Goal: Obtain resource: Download file/media

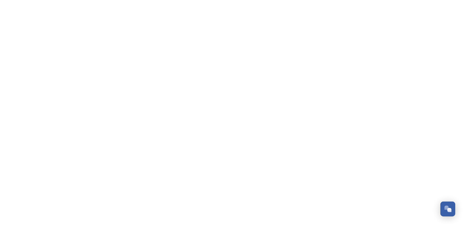
scroll to position [251, 0]
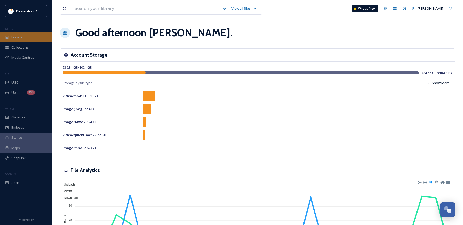
click at [23, 41] on div "Library" at bounding box center [26, 37] width 52 height 10
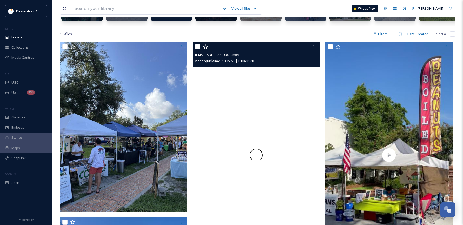
scroll to position [104, 0]
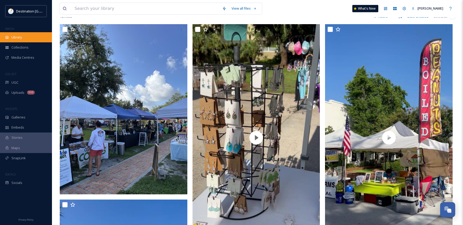
click at [20, 38] on span "Library" at bounding box center [16, 37] width 10 height 5
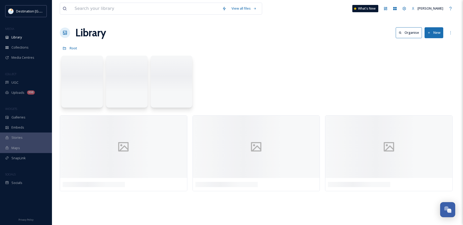
scroll to position [0, 0]
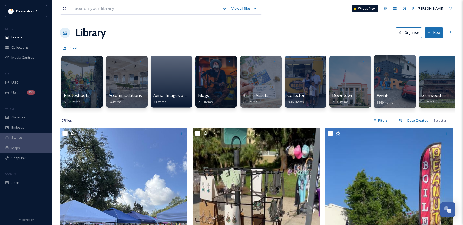
click at [387, 93] on span "Events" at bounding box center [382, 96] width 13 height 6
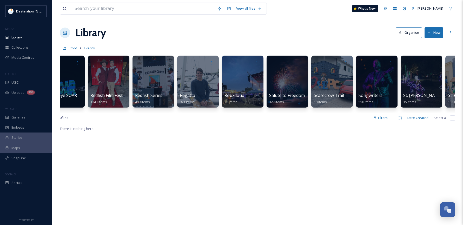
scroll to position [0, 1251]
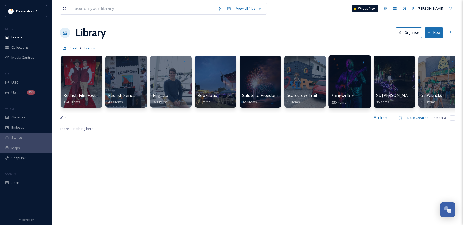
click at [341, 88] on div at bounding box center [349, 81] width 42 height 53
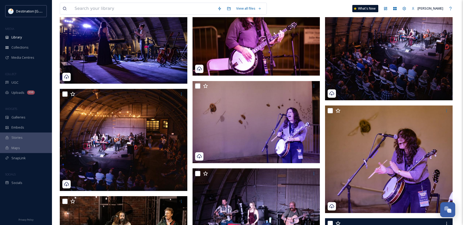
scroll to position [182, 0]
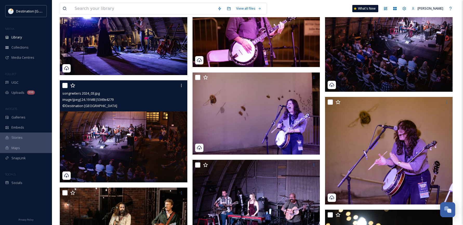
click at [166, 133] on img at bounding box center [124, 131] width 128 height 102
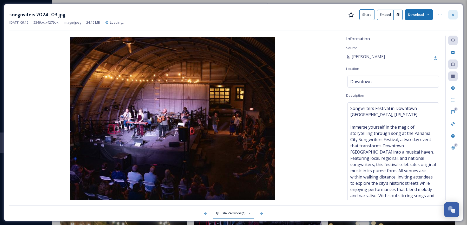
click at [452, 16] on icon at bounding box center [453, 15] width 4 height 4
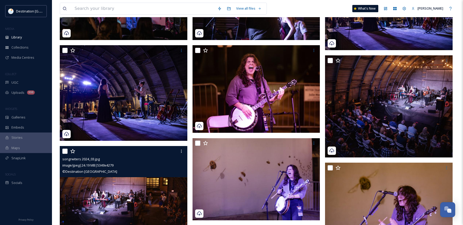
scroll to position [130, 0]
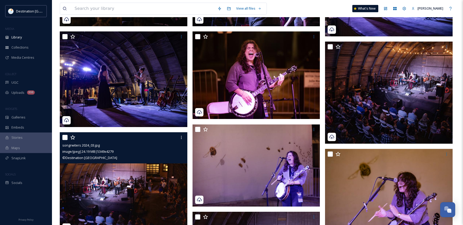
click at [125, 176] on img at bounding box center [124, 183] width 128 height 102
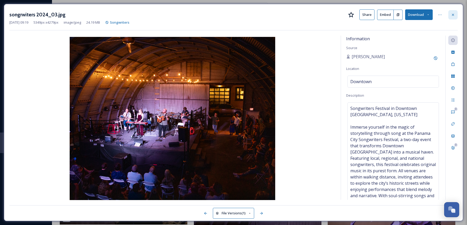
click at [449, 15] on div at bounding box center [452, 14] width 9 height 9
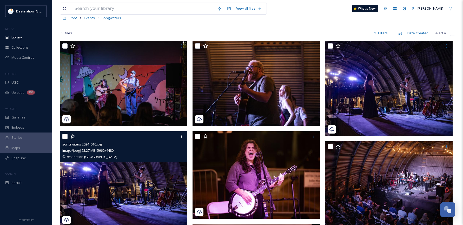
scroll to position [26, 0]
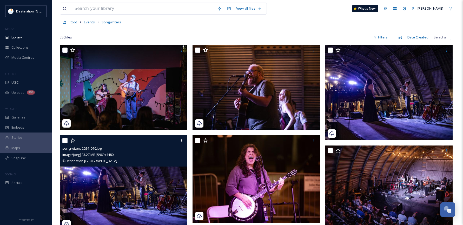
click at [154, 176] on img at bounding box center [124, 183] width 128 height 96
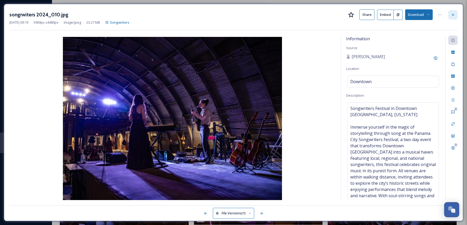
click at [452, 15] on icon at bounding box center [453, 15] width 2 height 2
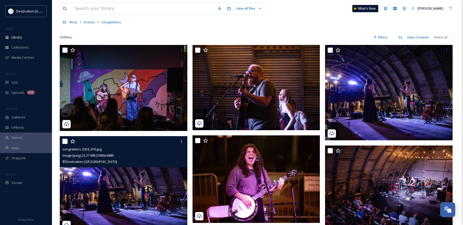
scroll to position [52, 0]
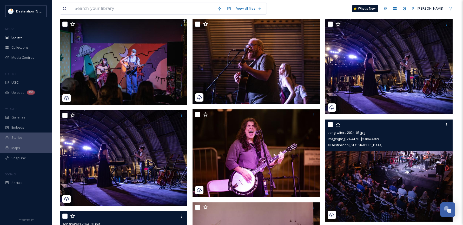
click at [413, 188] on img at bounding box center [389, 170] width 128 height 102
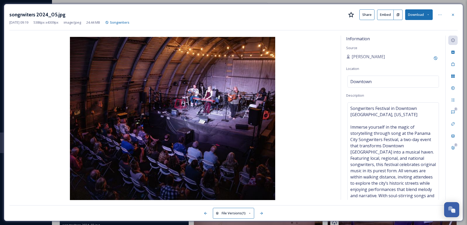
click at [428, 17] on button "Download" at bounding box center [419, 14] width 28 height 11
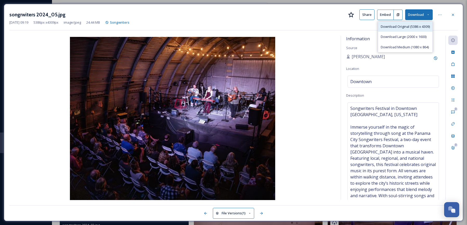
click at [403, 26] on span "Download Original (5386 x 4309)" at bounding box center [404, 26] width 49 height 5
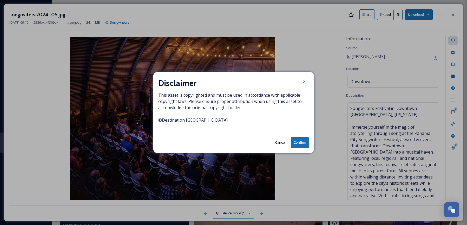
click at [306, 147] on button "Confirm" at bounding box center [300, 142] width 18 height 11
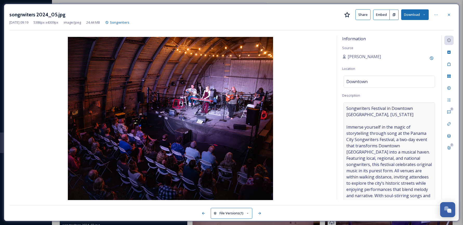
click at [370, 176] on span "Songwriters Festival in Downtown Panama City, Florida Immerse yourself in the m…" at bounding box center [389, 161] width 86 height 112
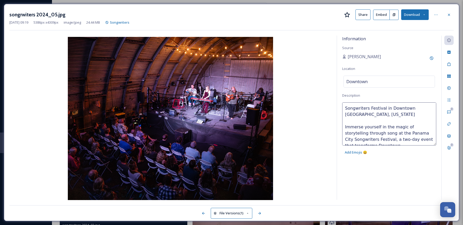
click at [347, 124] on textarea "Songwriters Festival in Downtown Panama City, Florida Immerse yourself in the m…" at bounding box center [389, 123] width 94 height 43
drag, startPoint x: 344, startPoint y: 127, endPoint x: 387, endPoint y: 113, distance: 45.3
click at [408, 124] on textarea "Songwriters Festival in Downtown Panama City, Florida Immerse yourself in the m…" at bounding box center [389, 123] width 94 height 43
click at [387, 113] on textarea "Songwriters Festival in Downtown Panama City, Florida Immerse yourself in the m…" at bounding box center [389, 123] width 94 height 43
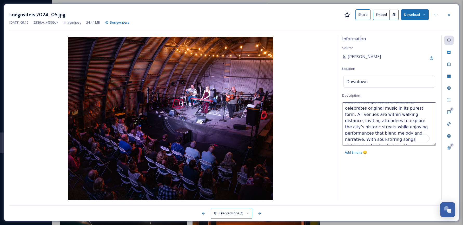
drag, startPoint x: 344, startPoint y: 126, endPoint x: 394, endPoint y: 128, distance: 50.2
click at [394, 128] on textarea "Songwriters Festival in Downtown Panama City, Florida Immerse yourself in the m…" at bounding box center [389, 123] width 94 height 43
click at [446, 14] on div at bounding box center [448, 14] width 9 height 9
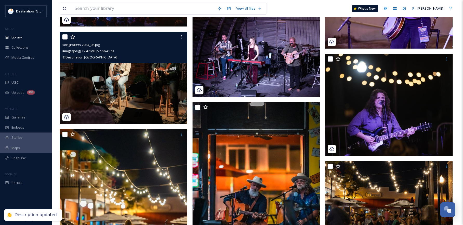
click at [96, 113] on img at bounding box center [124, 78] width 128 height 92
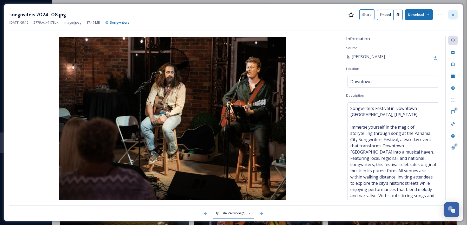
click at [454, 15] on icon at bounding box center [453, 15] width 4 height 4
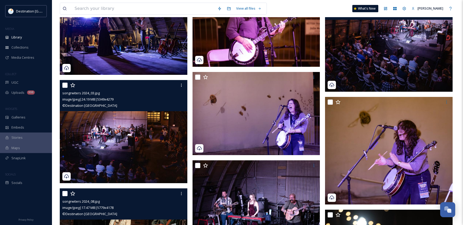
scroll to position [182, 0]
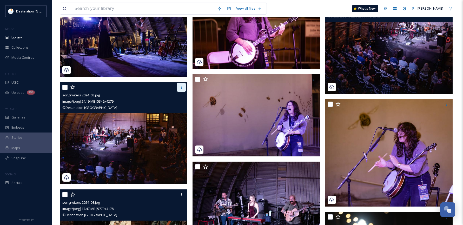
click at [181, 88] on icon at bounding box center [181, 87] width 1 height 3
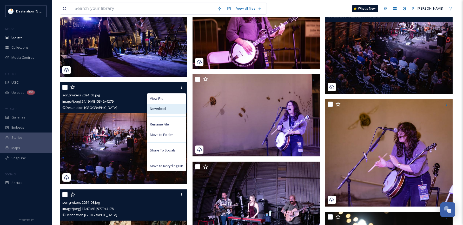
click at [173, 106] on div "Download" at bounding box center [166, 109] width 38 height 10
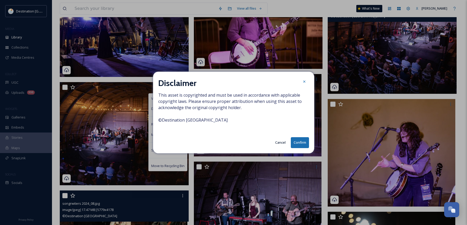
click at [303, 145] on button "Confirm" at bounding box center [300, 142] width 18 height 11
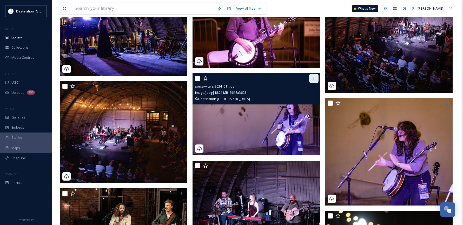
click at [314, 78] on icon at bounding box center [314, 78] width 4 height 4
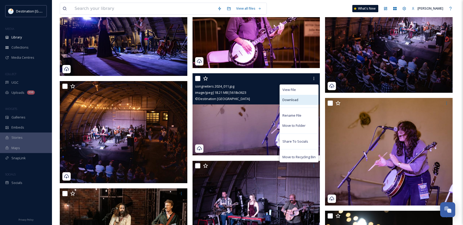
click at [296, 99] on span "Download" at bounding box center [290, 99] width 16 height 5
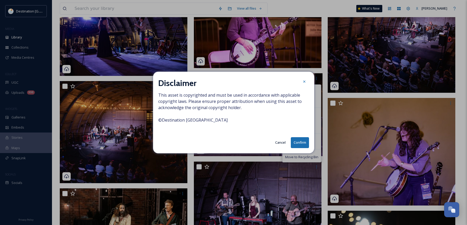
click at [306, 143] on button "Confirm" at bounding box center [300, 142] width 18 height 11
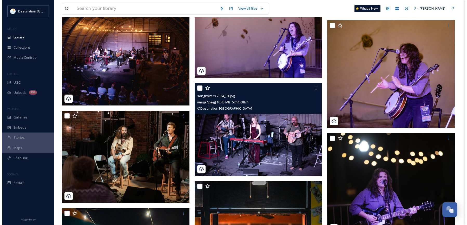
scroll to position [260, 0]
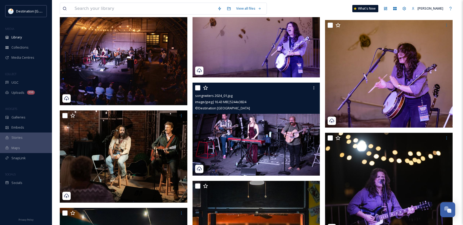
click at [288, 161] on img at bounding box center [256, 129] width 128 height 93
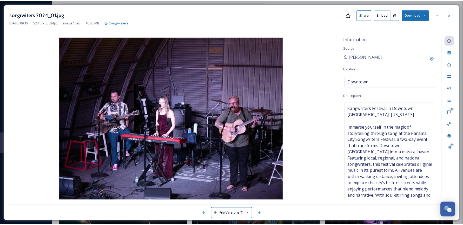
scroll to position [261, 0]
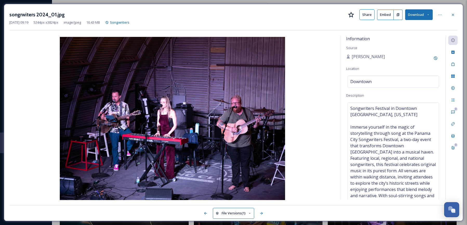
click at [425, 15] on button "Download" at bounding box center [419, 14] width 28 height 11
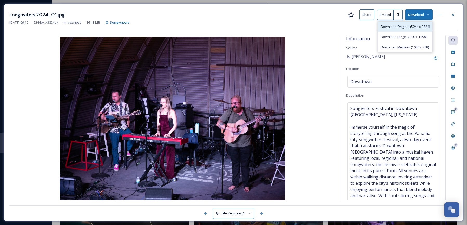
click at [402, 29] on div "Download Original (5244 x 3824)" at bounding box center [405, 27] width 54 height 10
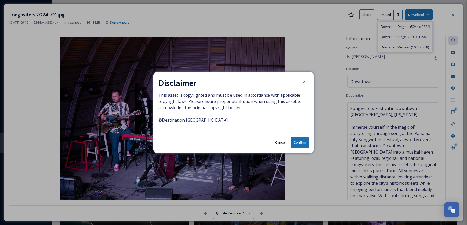
click at [298, 144] on button "Confirm" at bounding box center [300, 142] width 18 height 11
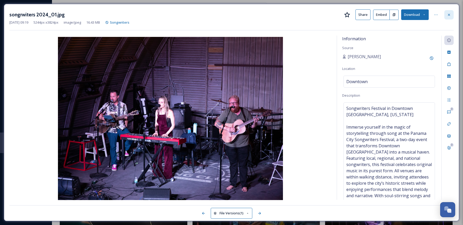
click at [448, 15] on icon at bounding box center [449, 15] width 2 height 2
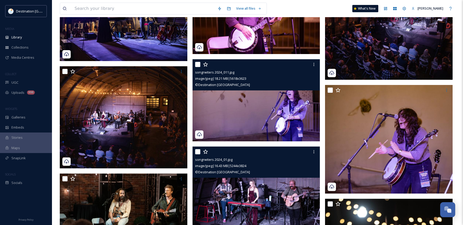
scroll to position [209, 0]
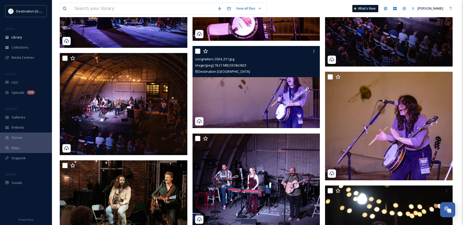
click at [288, 101] on img at bounding box center [256, 87] width 128 height 82
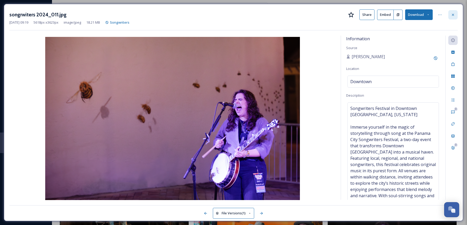
click at [455, 16] on div at bounding box center [452, 14] width 9 height 9
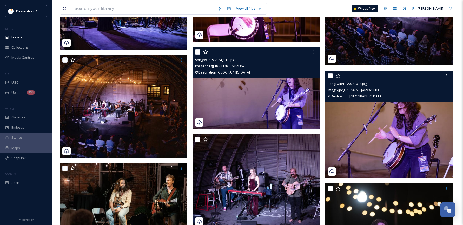
click at [394, 130] on img at bounding box center [389, 125] width 128 height 108
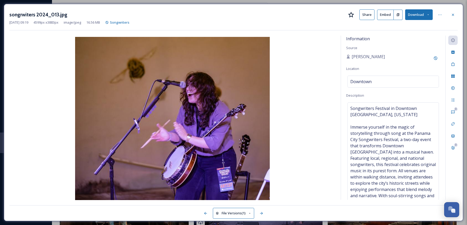
click at [453, 11] on div at bounding box center [452, 14] width 9 height 9
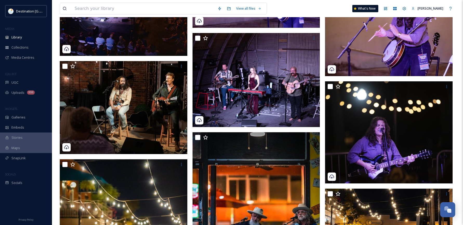
scroll to position [313, 0]
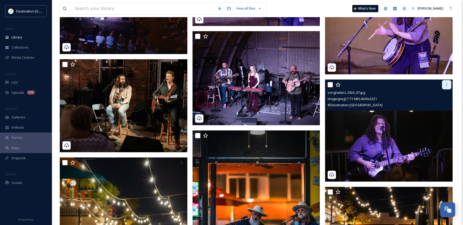
click at [450, 84] on div at bounding box center [446, 84] width 9 height 9
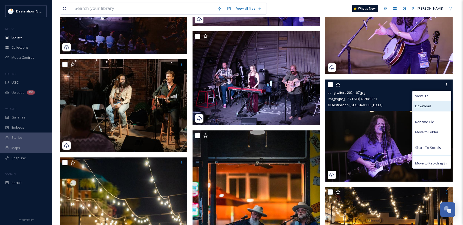
click at [425, 105] on span "Download" at bounding box center [423, 106] width 16 height 5
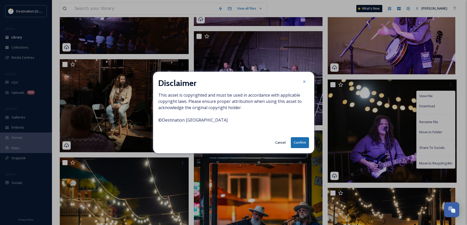
click at [298, 145] on button "Confirm" at bounding box center [300, 142] width 18 height 11
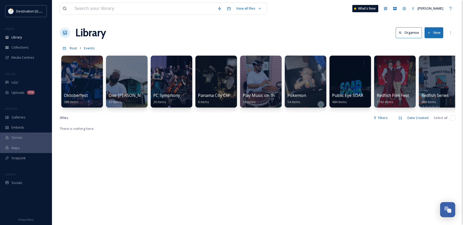
scroll to position [0, 939]
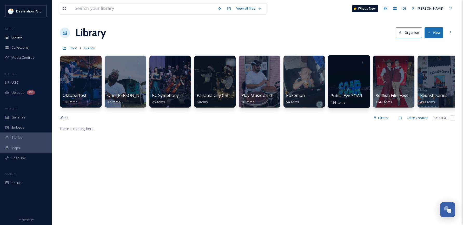
click at [353, 75] on div at bounding box center [349, 81] width 42 height 53
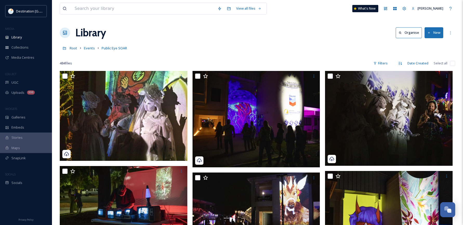
click at [233, 55] on div at bounding box center [257, 55] width 395 height 5
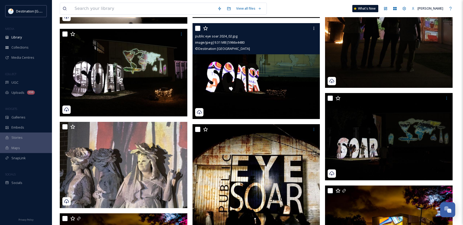
scroll to position [623, 0]
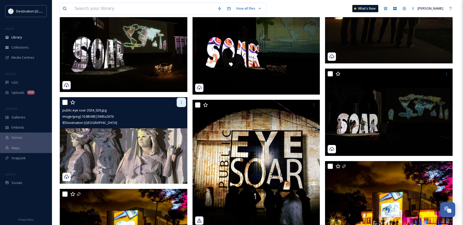
click at [182, 105] on div at bounding box center [181, 102] width 9 height 9
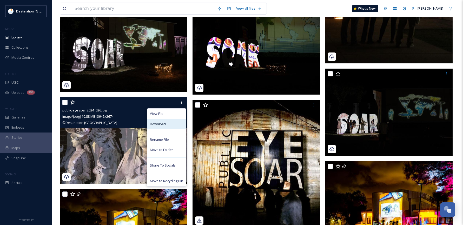
click at [176, 123] on div "Download" at bounding box center [166, 124] width 38 height 10
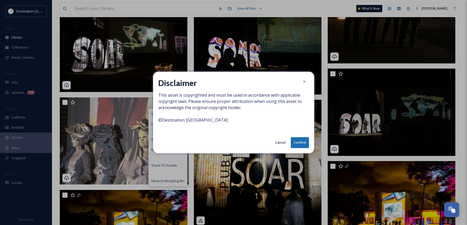
click at [298, 145] on button "Confirm" at bounding box center [300, 142] width 18 height 11
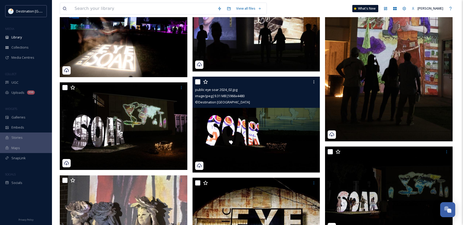
scroll to position [493, 0]
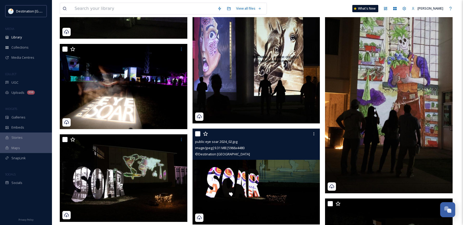
click at [253, 171] on img at bounding box center [256, 177] width 128 height 96
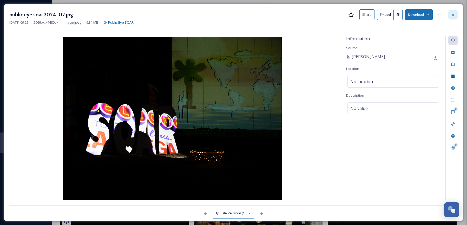
click at [454, 11] on div at bounding box center [452, 14] width 9 height 9
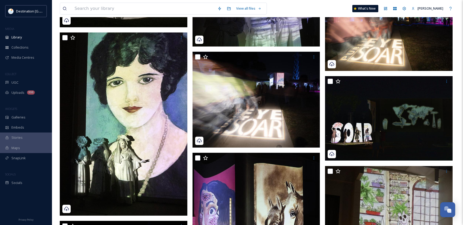
scroll to position [312, 0]
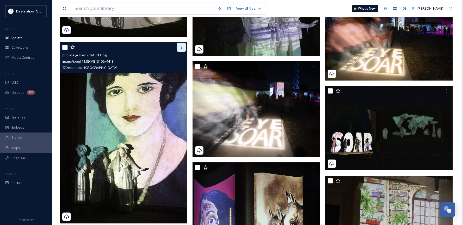
click at [181, 46] on icon at bounding box center [181, 47] width 4 height 4
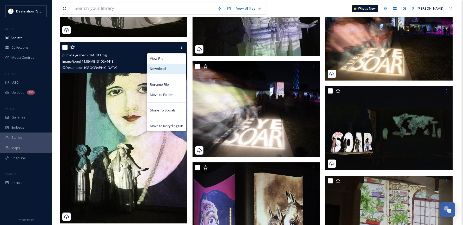
click at [167, 71] on div "Download" at bounding box center [166, 69] width 38 height 10
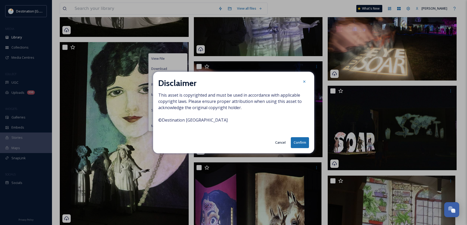
click at [300, 145] on button "Confirm" at bounding box center [300, 142] width 18 height 11
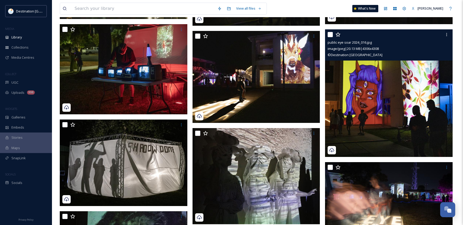
scroll to position [130, 0]
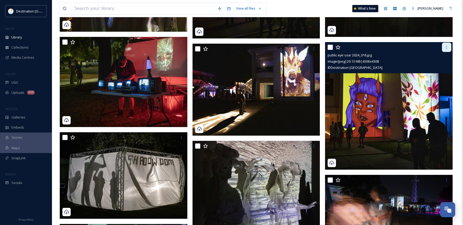
click at [449, 46] on icon at bounding box center [446, 47] width 4 height 4
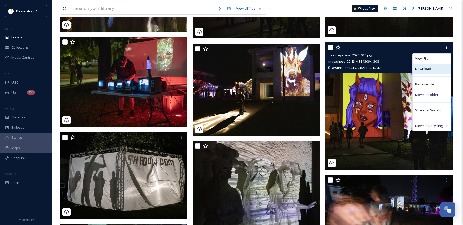
click at [418, 69] on span "Download" at bounding box center [423, 68] width 16 height 5
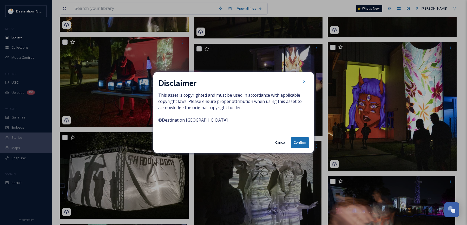
click at [305, 140] on button "Confirm" at bounding box center [300, 142] width 18 height 11
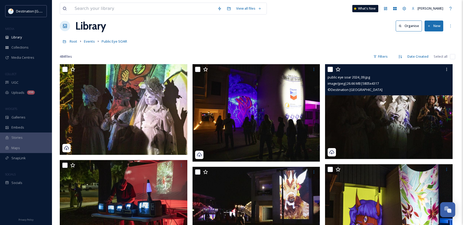
scroll to position [0, 0]
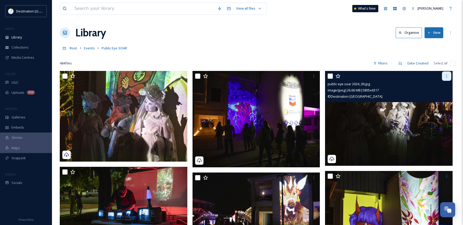
click at [446, 76] on icon at bounding box center [446, 76] width 4 height 4
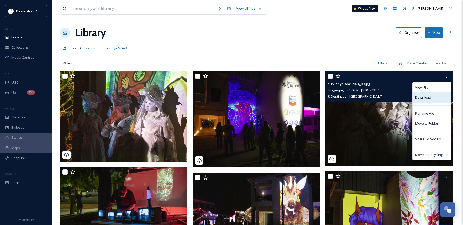
click at [429, 95] on div "Download" at bounding box center [431, 97] width 38 height 10
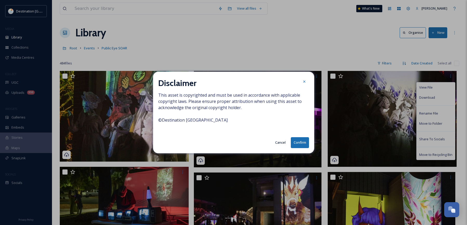
click at [302, 144] on button "Confirm" at bounding box center [300, 142] width 18 height 11
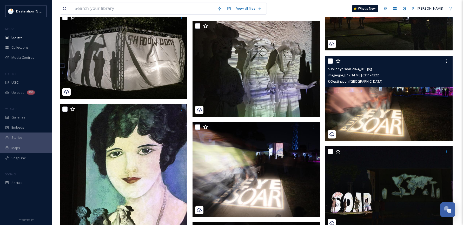
scroll to position [260, 0]
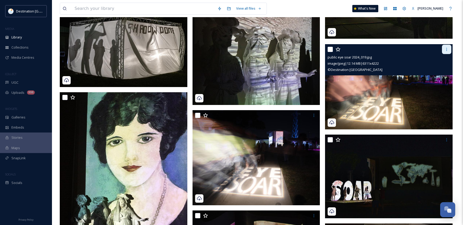
click at [448, 49] on icon at bounding box center [446, 49] width 4 height 4
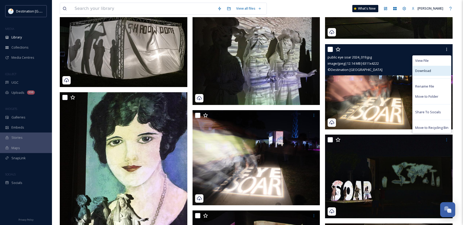
click at [428, 70] on span "Download" at bounding box center [423, 70] width 16 height 5
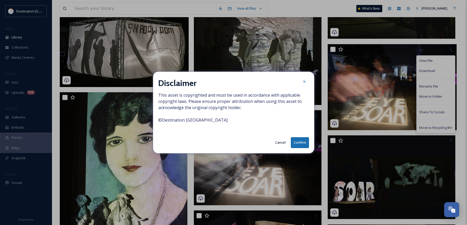
click at [299, 143] on button "Confirm" at bounding box center [300, 142] width 18 height 11
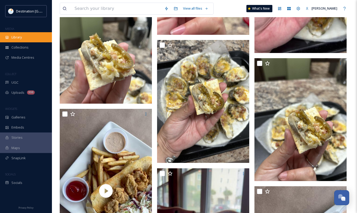
scroll to position [251, 0]
click at [32, 38] on div "Library" at bounding box center [26, 37] width 52 height 10
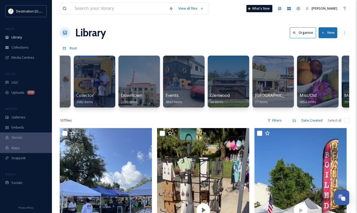
scroll to position [0, 286]
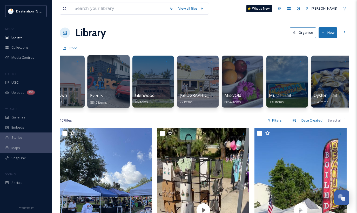
click at [93, 89] on div at bounding box center [108, 81] width 42 height 53
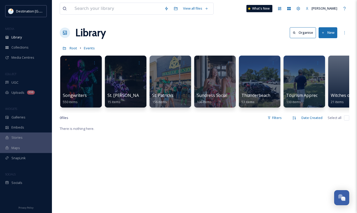
scroll to position [0, 1542]
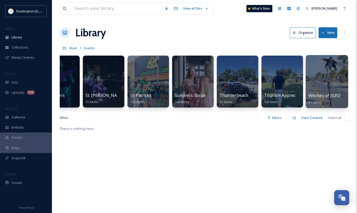
click at [337, 103] on div "Witches of St. Andrews 21 items" at bounding box center [327, 98] width 37 height 13
click at [324, 80] on div at bounding box center [327, 81] width 42 height 53
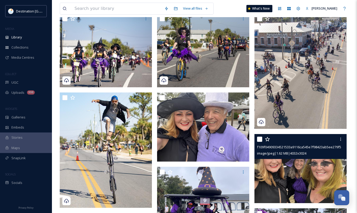
scroll to position [347, 0]
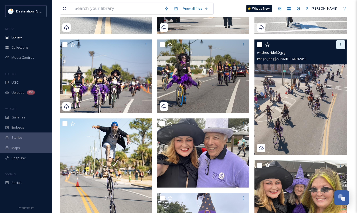
click at [342, 44] on icon at bounding box center [341, 45] width 4 height 4
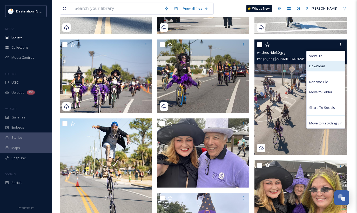
click at [329, 66] on div "Download" at bounding box center [326, 66] width 38 height 10
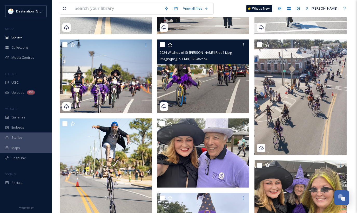
click at [209, 72] on img at bounding box center [203, 76] width 92 height 74
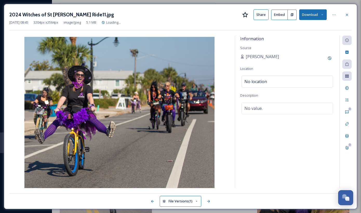
click at [315, 16] on button "Download" at bounding box center [313, 14] width 28 height 11
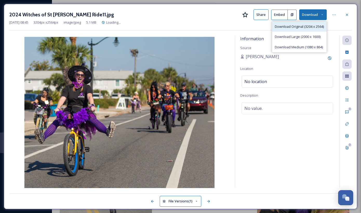
click at [307, 25] on span "Download Original (3204 x 2564)" at bounding box center [299, 26] width 49 height 5
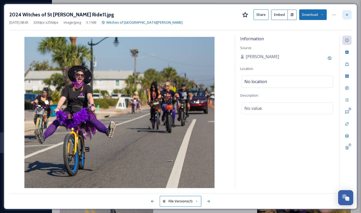
click at [348, 12] on div at bounding box center [346, 14] width 9 height 9
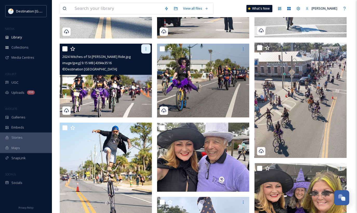
click at [147, 53] on div at bounding box center [145, 48] width 9 height 9
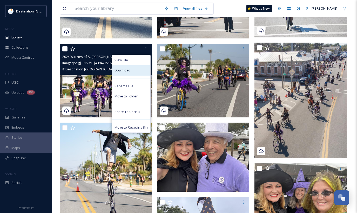
click at [140, 68] on div "Download" at bounding box center [131, 70] width 38 height 10
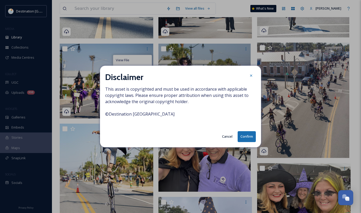
click at [245, 139] on button "Confirm" at bounding box center [247, 136] width 18 height 11
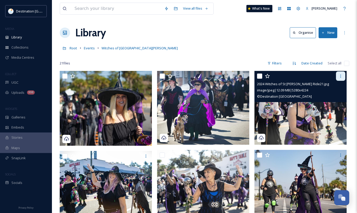
click at [342, 78] on icon at bounding box center [341, 76] width 4 height 4
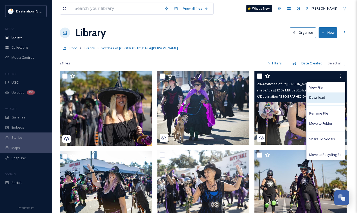
click at [328, 99] on div "Download" at bounding box center [326, 97] width 38 height 10
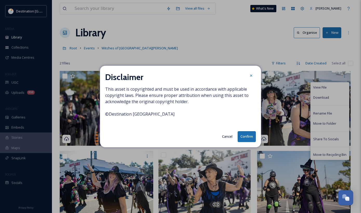
click at [248, 137] on button "Confirm" at bounding box center [247, 136] width 18 height 11
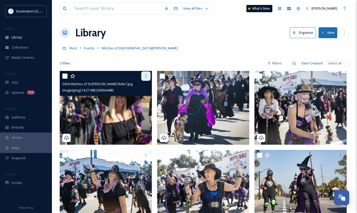
click at [146, 75] on icon at bounding box center [146, 76] width 1 height 3
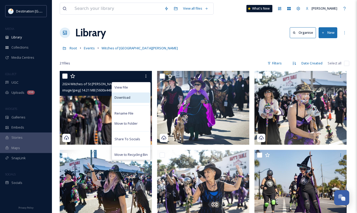
click at [144, 95] on div "Download" at bounding box center [131, 97] width 38 height 10
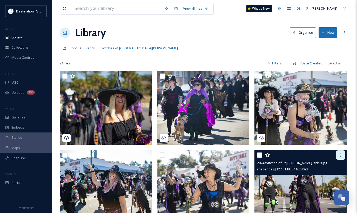
click at [338, 158] on div at bounding box center [340, 154] width 9 height 9
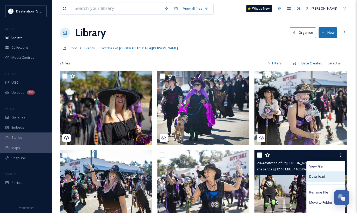
click at [320, 178] on span "Download" at bounding box center [317, 176] width 16 height 5
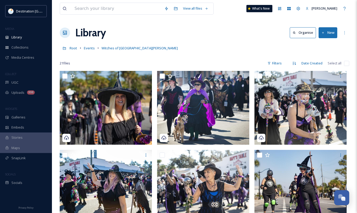
click at [170, 45] on div "Root Events Witches of St. Andrews" at bounding box center [205, 48] width 290 height 10
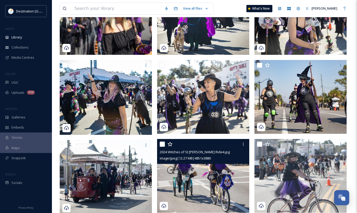
scroll to position [156, 0]
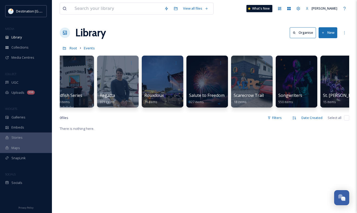
scroll to position [0, 1299]
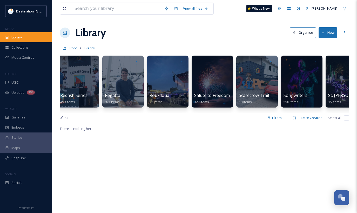
click at [10, 34] on div "Library" at bounding box center [26, 37] width 52 height 10
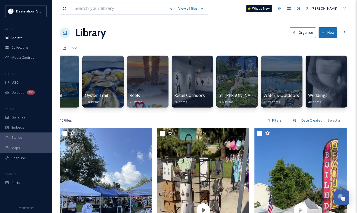
scroll to position [0, 521]
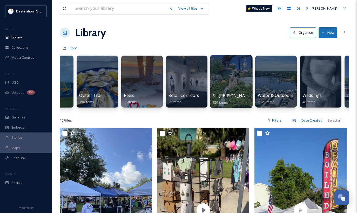
click at [231, 100] on div "St. Andrews 897 items" at bounding box center [231, 98] width 37 height 13
click at [232, 75] on div at bounding box center [231, 81] width 42 height 53
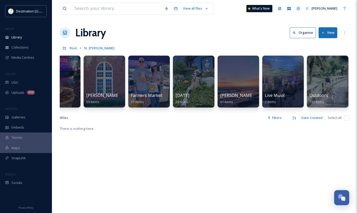
scroll to position [0, 185]
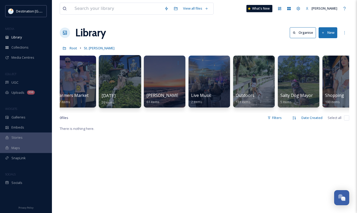
click at [116, 96] on span "Halloween" at bounding box center [109, 96] width 14 height 6
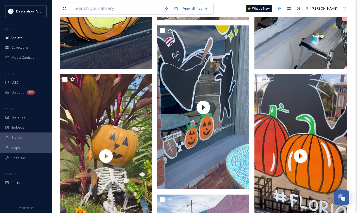
scroll to position [208, 0]
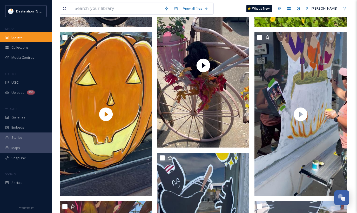
click at [20, 38] on span "Library" at bounding box center [16, 37] width 10 height 5
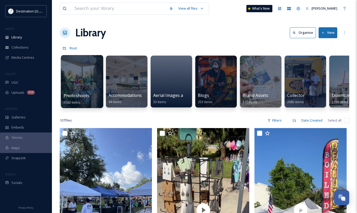
click at [90, 93] on div "Photoshoots 6562 items" at bounding box center [82, 98] width 37 height 13
click at [89, 83] on div at bounding box center [82, 81] width 42 height 53
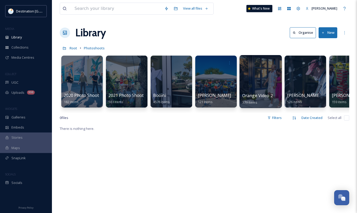
click at [260, 87] on div at bounding box center [260, 81] width 42 height 53
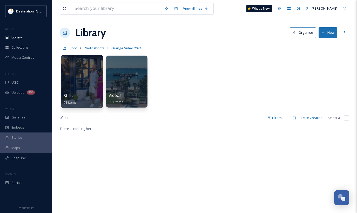
click at [70, 84] on div at bounding box center [82, 81] width 42 height 53
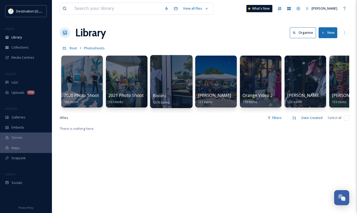
click at [168, 88] on div at bounding box center [171, 81] width 42 height 53
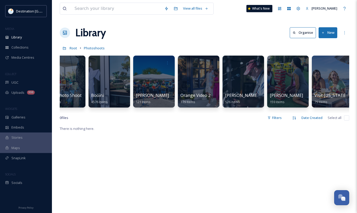
scroll to position [0, 68]
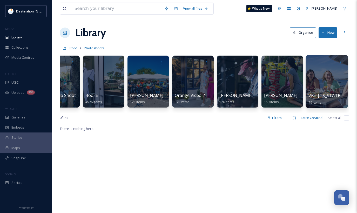
click at [327, 94] on span "Visit Florida Photo Shoot 2024" at bounding box center [344, 96] width 70 height 6
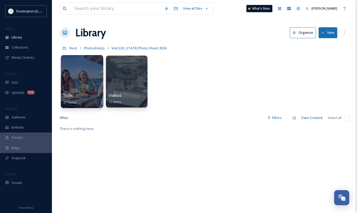
click at [68, 95] on span "Stills" at bounding box center [68, 96] width 9 height 6
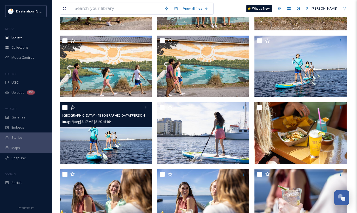
scroll to position [779, 0]
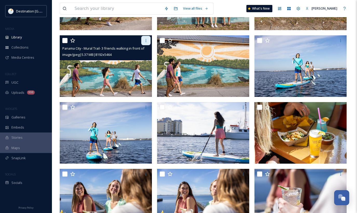
click at [144, 43] on icon at bounding box center [146, 40] width 4 height 4
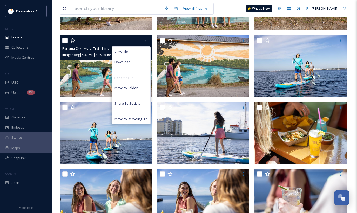
click at [140, 59] on div "Download" at bounding box center [131, 62] width 38 height 10
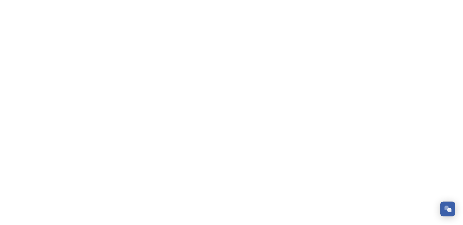
scroll to position [251, 0]
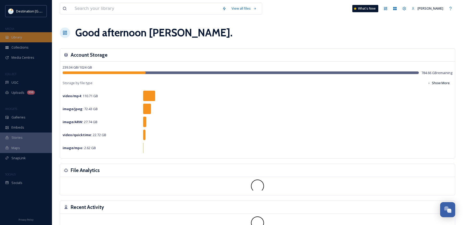
click at [19, 38] on span "Library" at bounding box center [16, 37] width 10 height 5
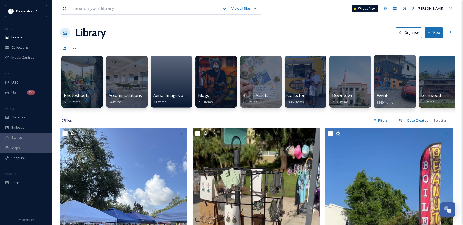
click at [388, 77] on div at bounding box center [394, 81] width 42 height 53
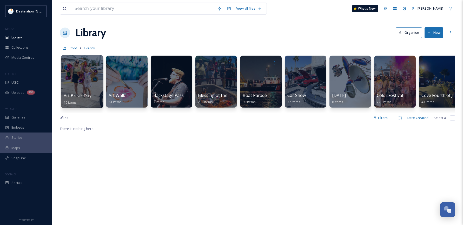
click at [86, 88] on div at bounding box center [82, 81] width 42 height 53
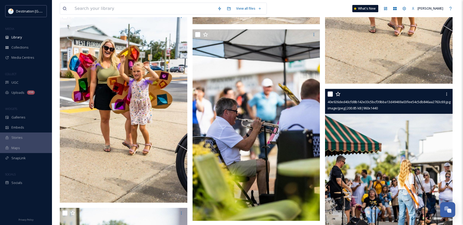
scroll to position [623, 0]
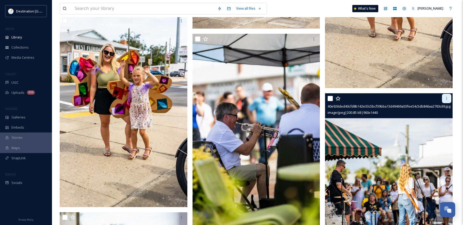
click at [446, 98] on icon at bounding box center [446, 98] width 1 height 3
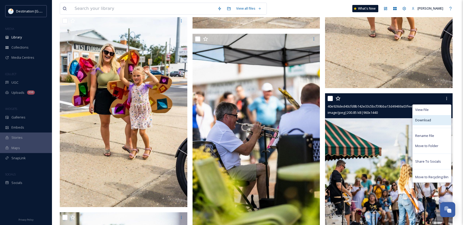
click at [422, 119] on span "Download" at bounding box center [423, 120] width 16 height 5
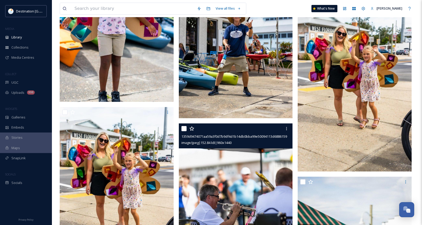
scroll to position [430, 0]
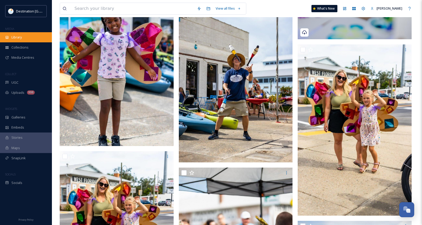
click at [26, 36] on div "Library" at bounding box center [26, 37] width 52 height 10
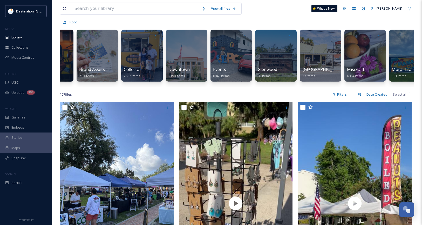
scroll to position [0, 165]
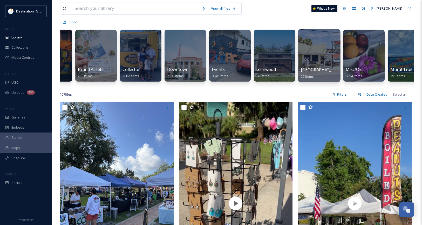
click at [312, 69] on span "[GEOGRAPHIC_DATA]" at bounding box center [322, 70] width 43 height 6
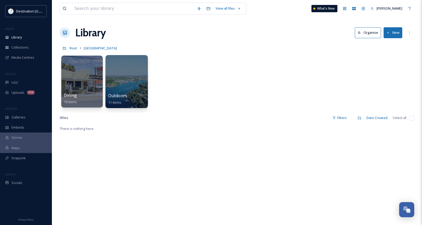
click at [130, 88] on div at bounding box center [126, 81] width 42 height 53
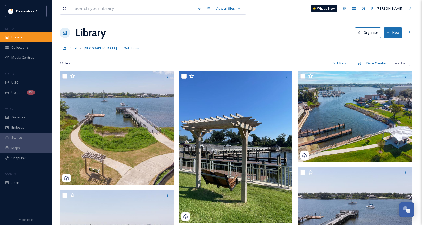
click at [19, 36] on span "Library" at bounding box center [16, 37] width 10 height 5
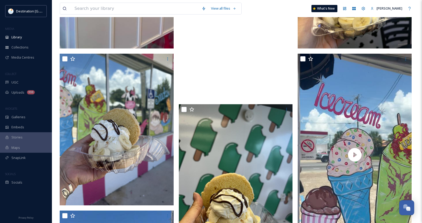
scroll to position [2026, 0]
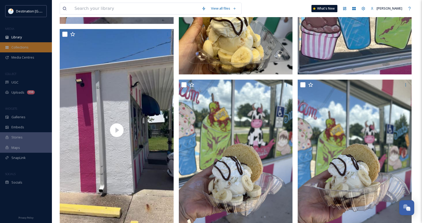
drag, startPoint x: 13, startPoint y: 38, endPoint x: 26, endPoint y: 44, distance: 14.1
click at [13, 38] on span "Library" at bounding box center [16, 37] width 10 height 5
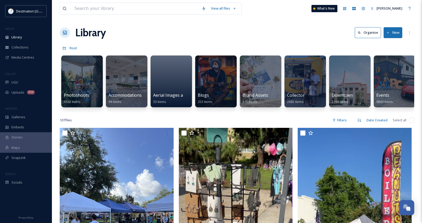
scroll to position [0, 135]
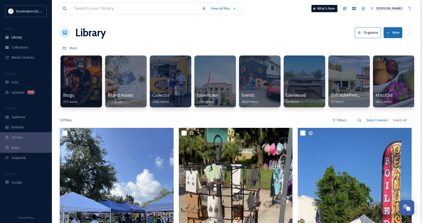
click at [268, 34] on div "Library Organise New" at bounding box center [237, 33] width 355 height 16
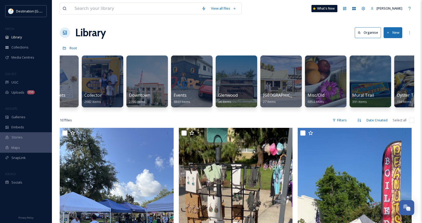
scroll to position [0, 215]
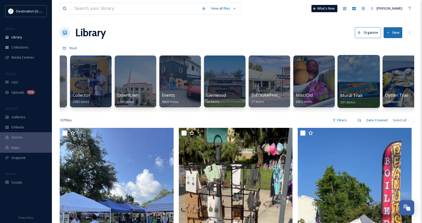
click at [355, 76] on div at bounding box center [359, 81] width 42 height 53
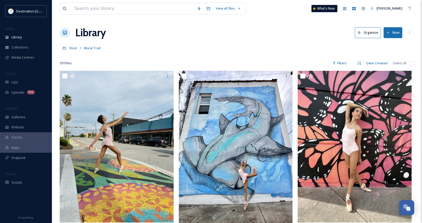
scroll to position [26, 0]
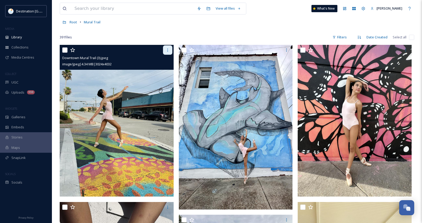
click at [167, 54] on div at bounding box center [167, 49] width 9 height 9
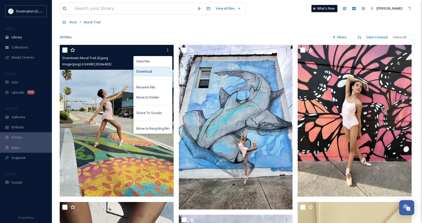
click at [161, 70] on div "Download" at bounding box center [153, 71] width 38 height 10
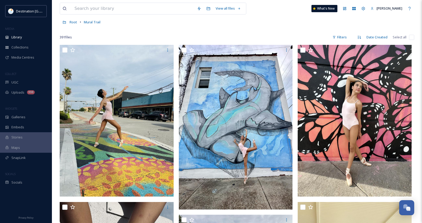
click at [176, 25] on div "Root Mural Trail" at bounding box center [237, 22] width 355 height 10
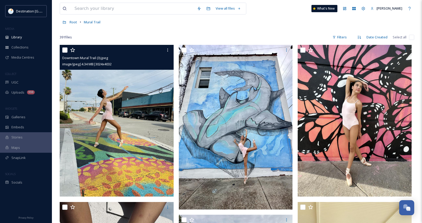
click at [126, 102] on img at bounding box center [117, 121] width 114 height 152
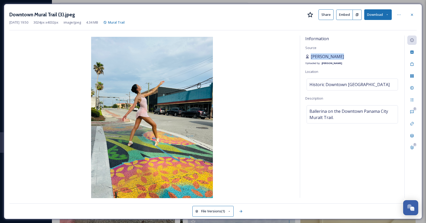
drag, startPoint x: 343, startPoint y: 56, endPoint x: 310, endPoint y: 57, distance: 33.0
click at [310, 57] on div "[PERSON_NAME] Uploaded by: [PERSON_NAME]" at bounding box center [352, 60] width 94 height 12
copy span "[PERSON_NAME]"
click at [413, 14] on icon at bounding box center [412, 15] width 4 height 4
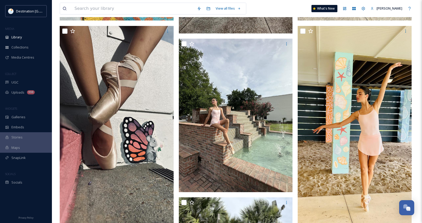
scroll to position [312, 0]
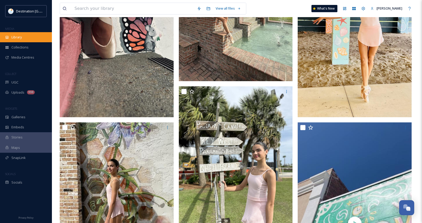
click at [16, 34] on div "Library" at bounding box center [26, 37] width 52 height 10
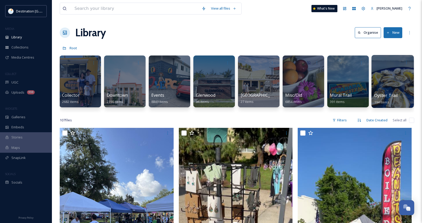
click at [383, 92] on div at bounding box center [393, 81] width 42 height 53
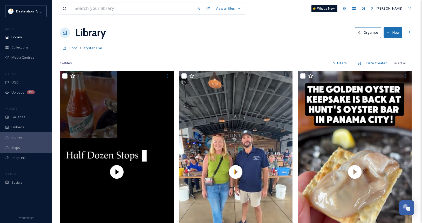
drag, startPoint x: 250, startPoint y: 44, endPoint x: 243, endPoint y: 3, distance: 41.9
click at [250, 44] on div "Root Oyster Trail" at bounding box center [237, 48] width 355 height 10
